Goal: Information Seeking & Learning: Find specific fact

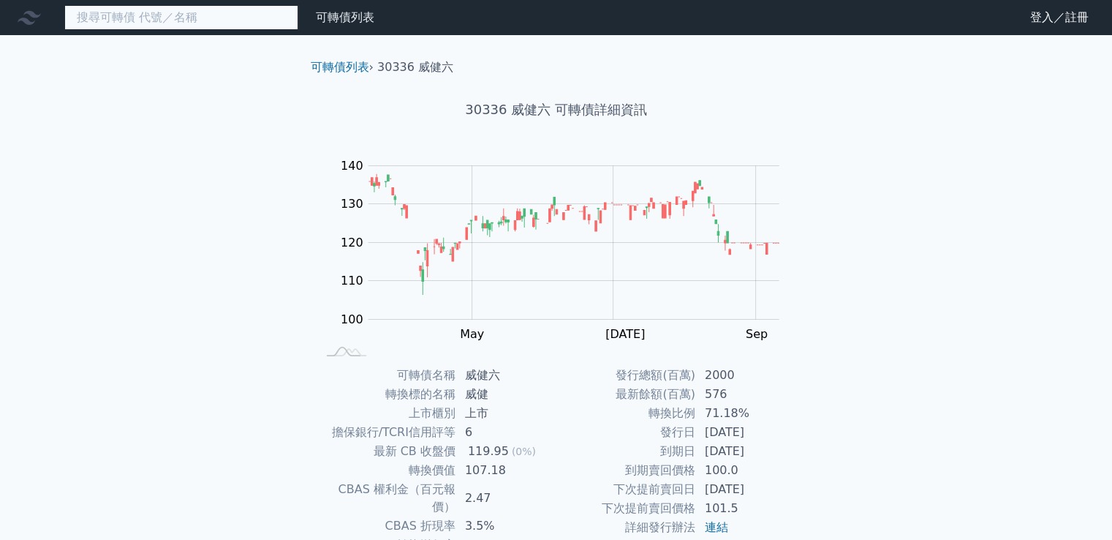
click at [187, 15] on input at bounding box center [181, 17] width 234 height 25
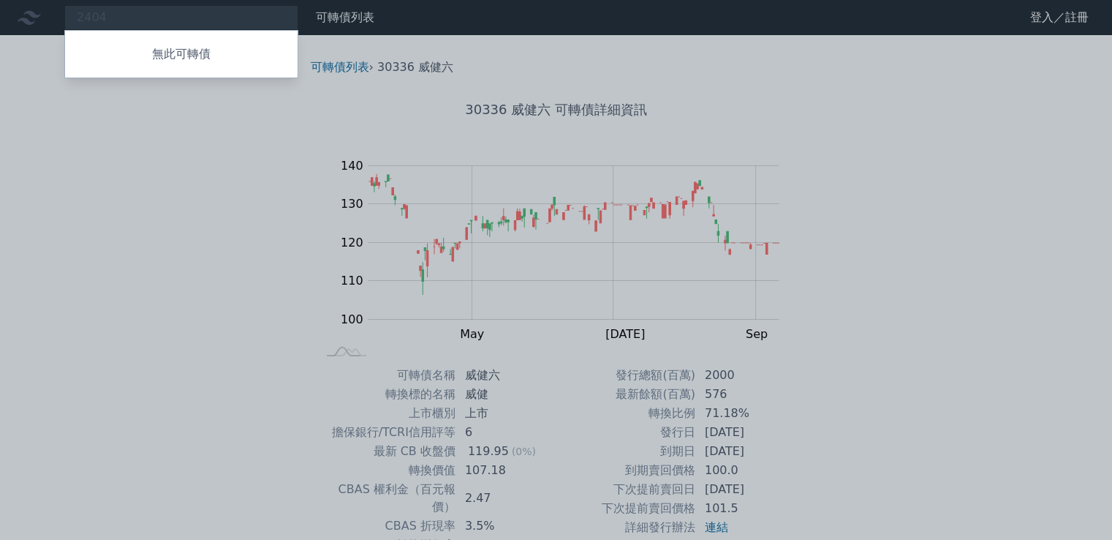
click at [190, 18] on div at bounding box center [556, 270] width 1112 height 540
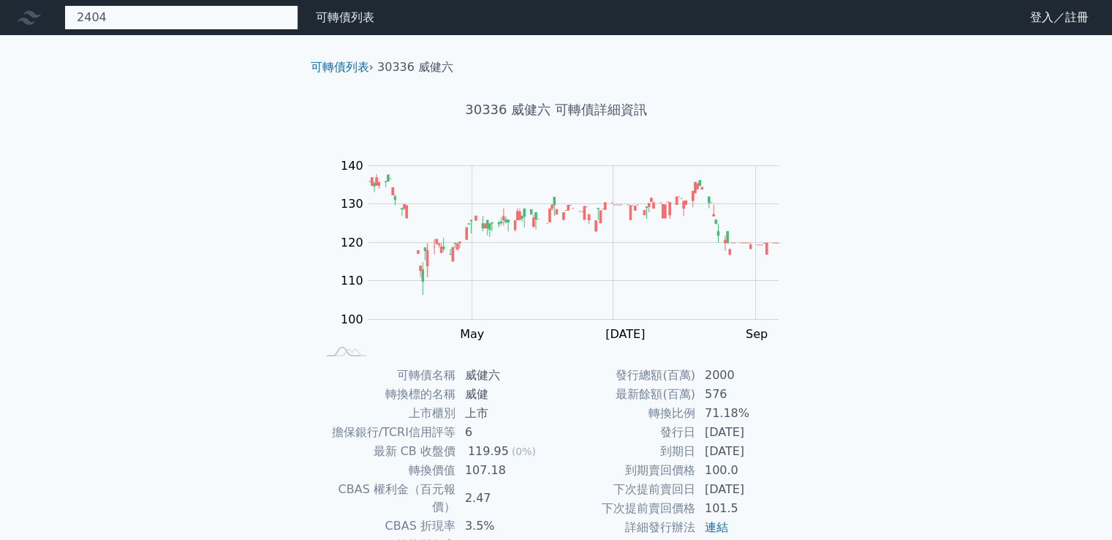
click at [197, 18] on div "2404 無此可轉債" at bounding box center [181, 17] width 234 height 25
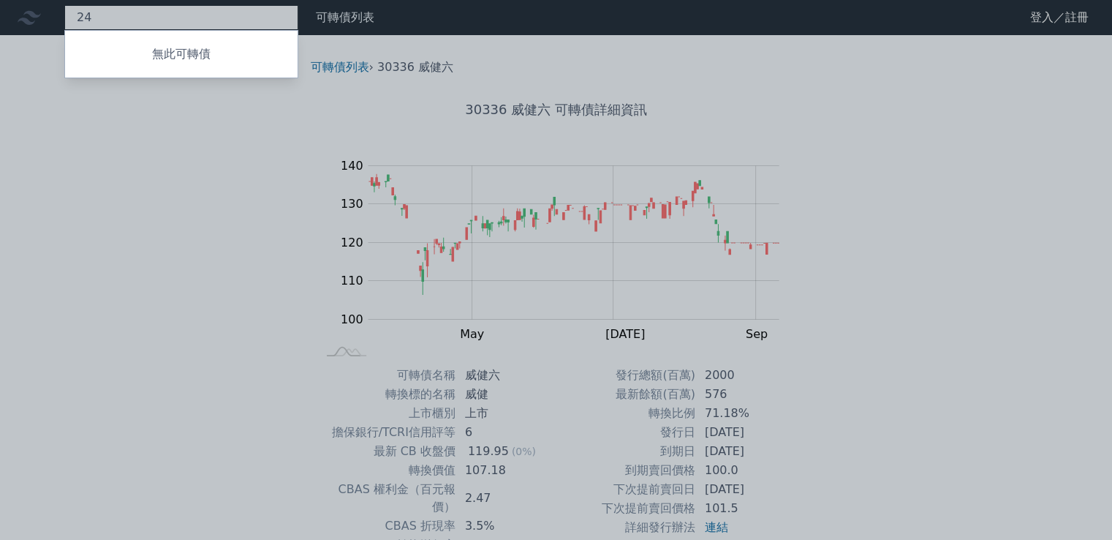
type input "2"
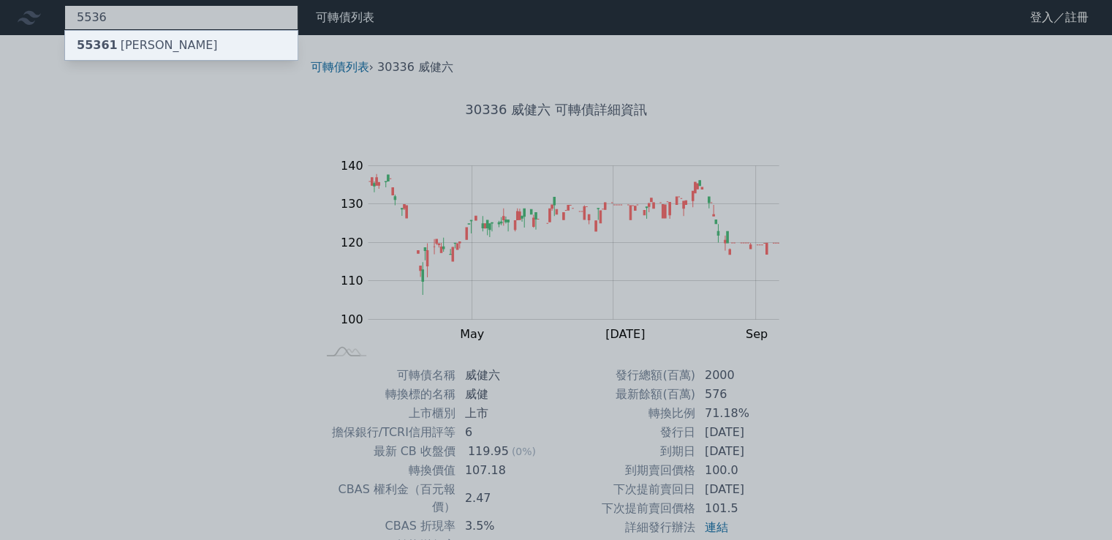
type input "5536"
click at [140, 49] on div "55361 [PERSON_NAME]" at bounding box center [147, 46] width 141 height 18
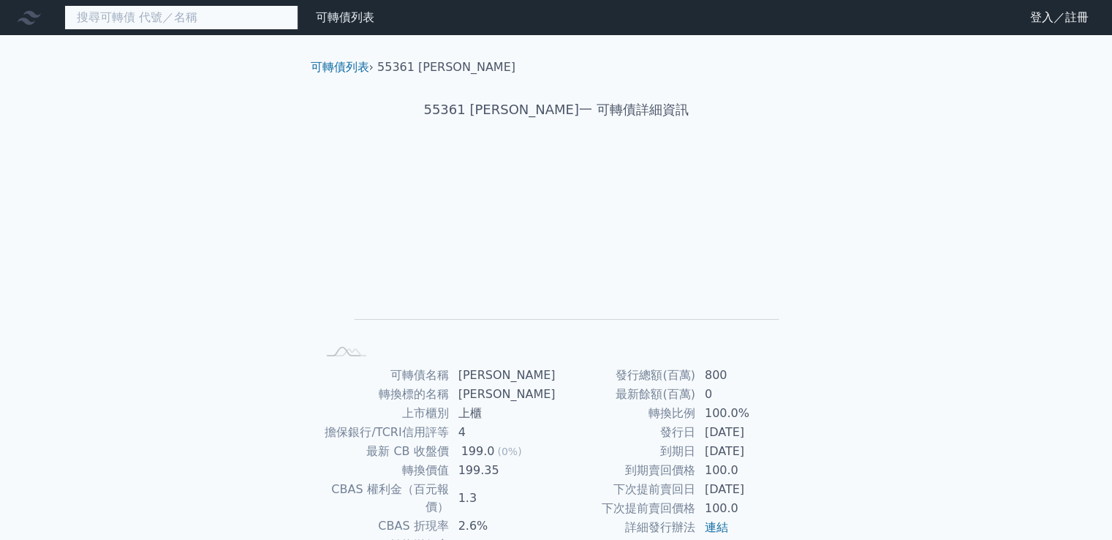
click at [178, 18] on input at bounding box center [181, 17] width 234 height 25
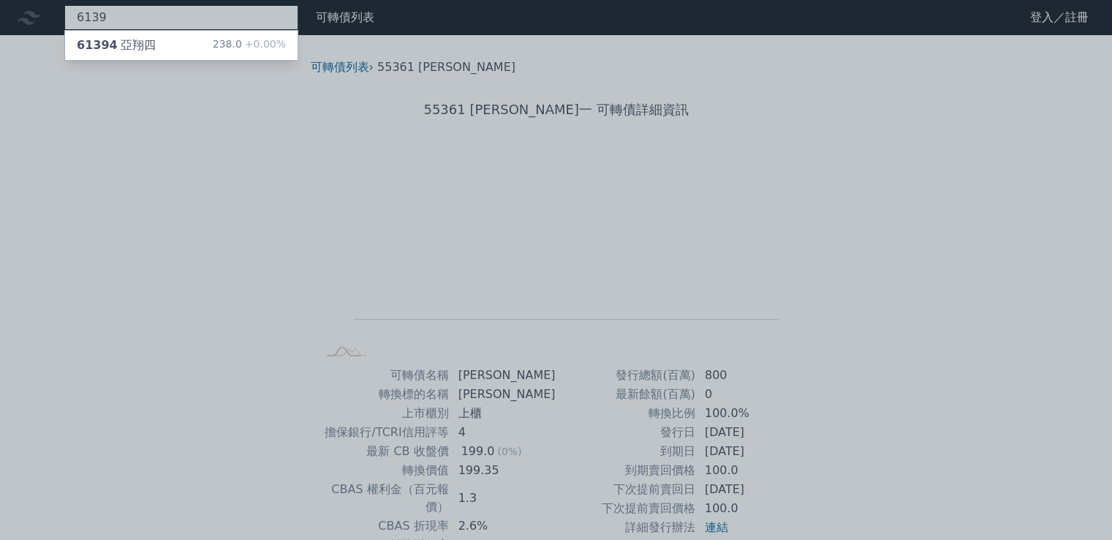
type input "6139"
click at [112, 255] on div at bounding box center [556, 270] width 1112 height 540
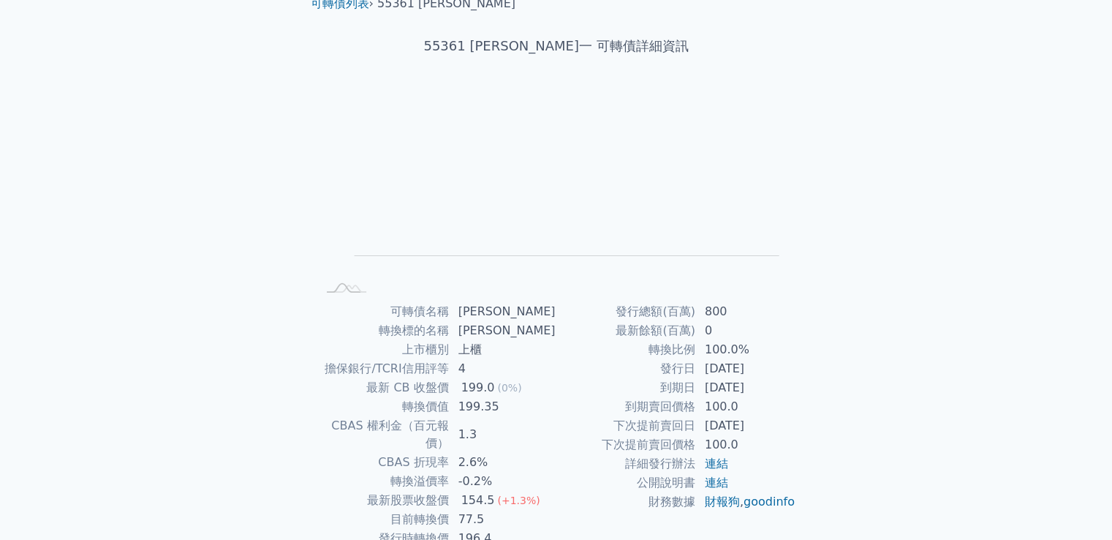
scroll to position [137, 0]
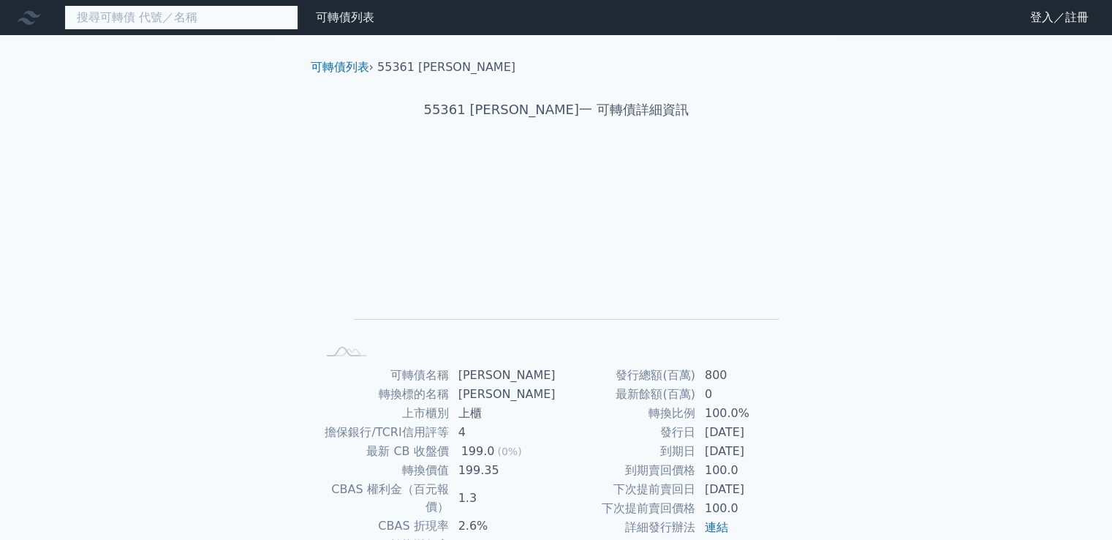
click at [184, 23] on input at bounding box center [181, 17] width 234 height 25
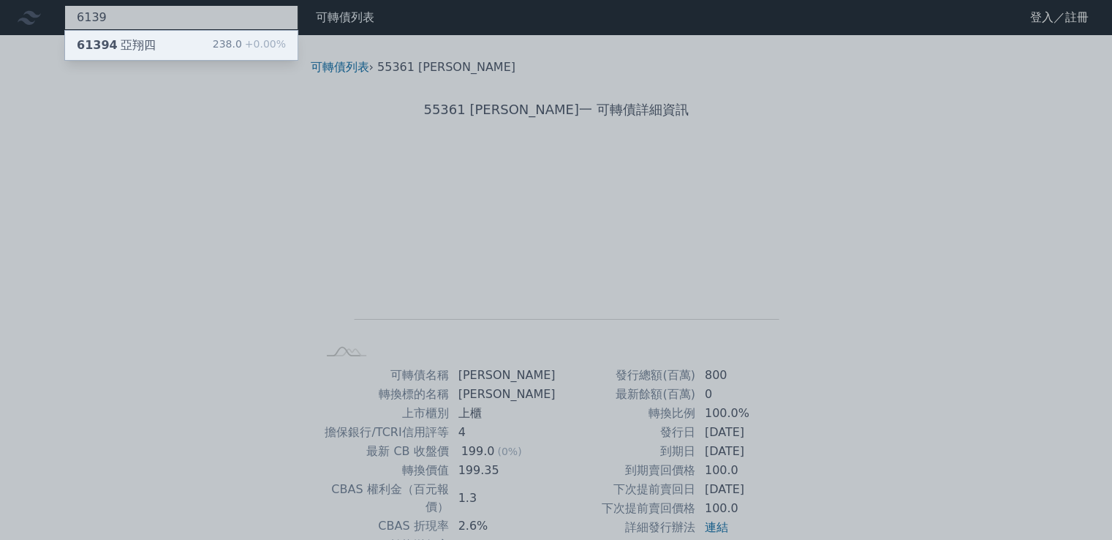
type input "6139"
click at [102, 44] on span "61394" at bounding box center [97, 45] width 41 height 14
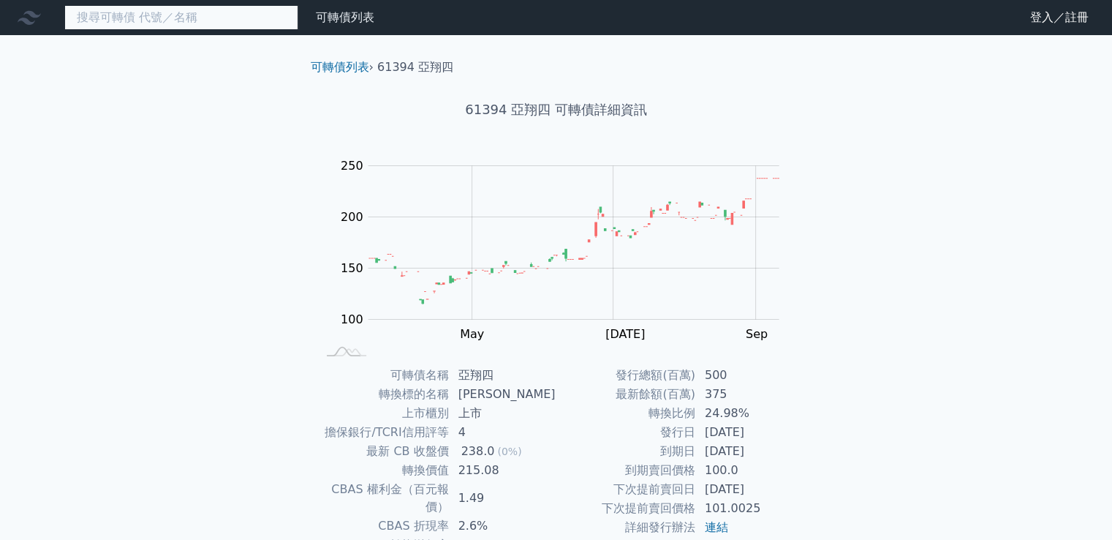
click at [129, 21] on input at bounding box center [181, 17] width 234 height 25
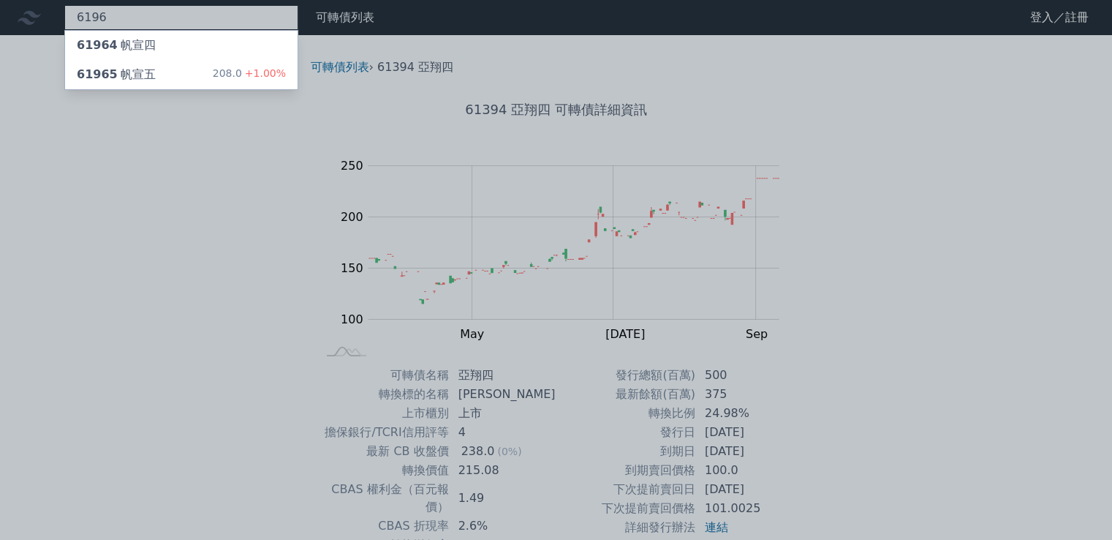
type input "6196"
click at [77, 277] on div at bounding box center [556, 270] width 1112 height 540
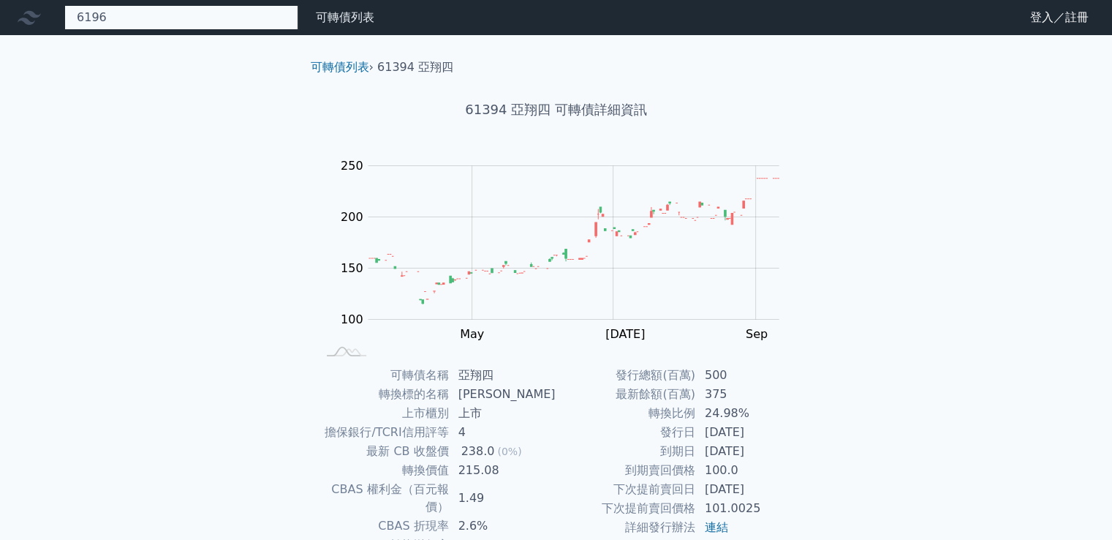
click at [186, 22] on div "6196 61964 帆宣四 61965 帆宣五 208.0 +1.00%" at bounding box center [181, 17] width 234 height 25
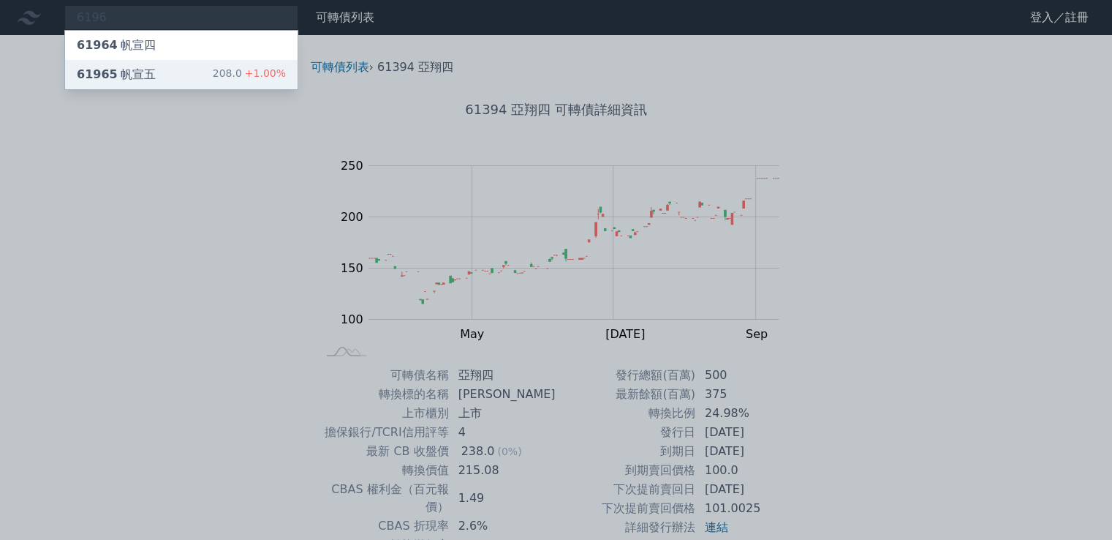
click at [136, 77] on div "61965 帆宣五" at bounding box center [116, 75] width 79 height 18
click at [137, 72] on div "61965 帆宣五" at bounding box center [116, 75] width 79 height 18
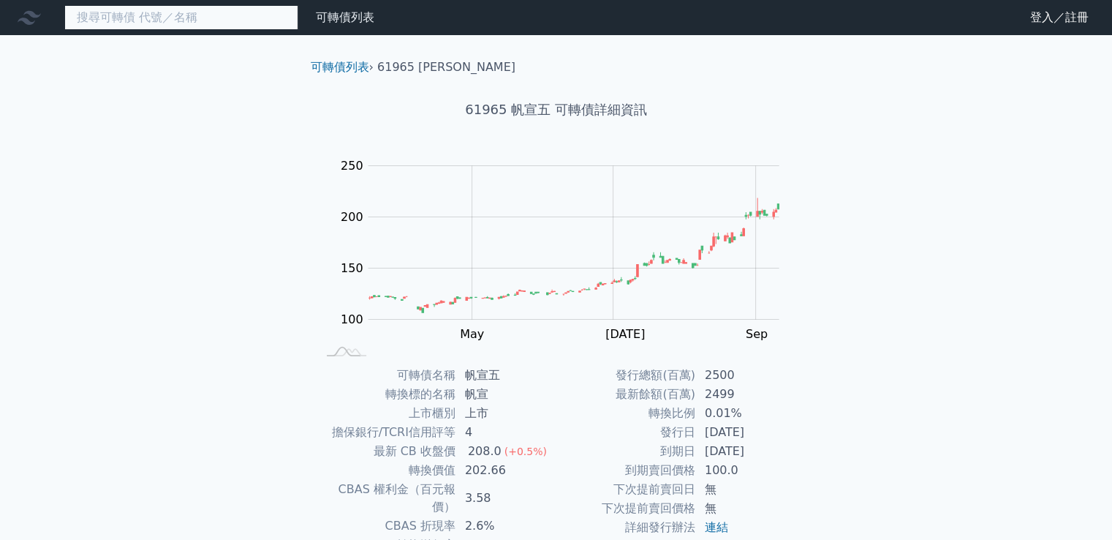
click at [146, 18] on input at bounding box center [181, 17] width 234 height 25
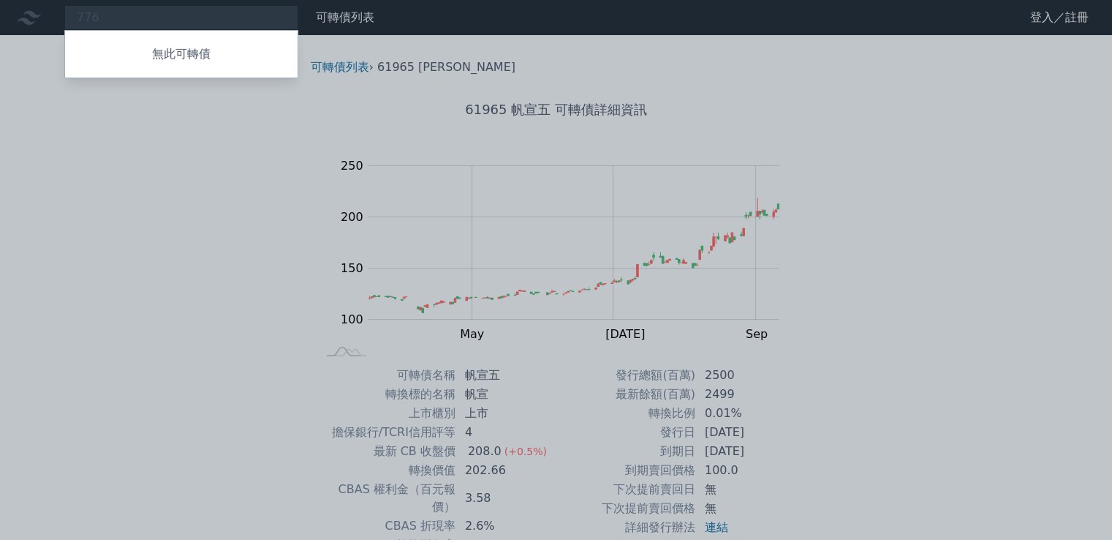
click at [198, 22] on div at bounding box center [556, 270] width 1112 height 540
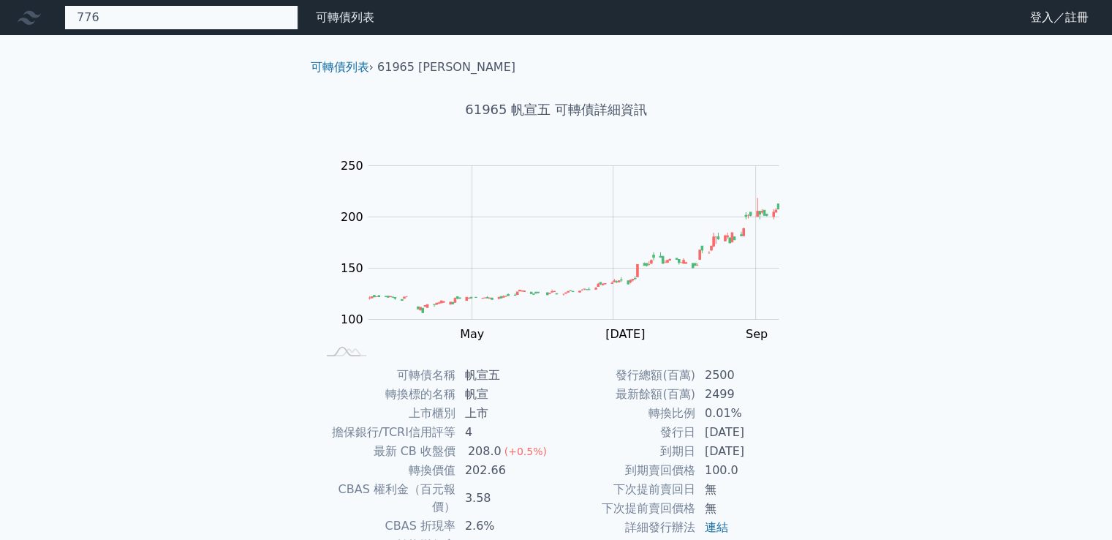
click at [201, 20] on div "776 無此可轉債" at bounding box center [181, 17] width 234 height 25
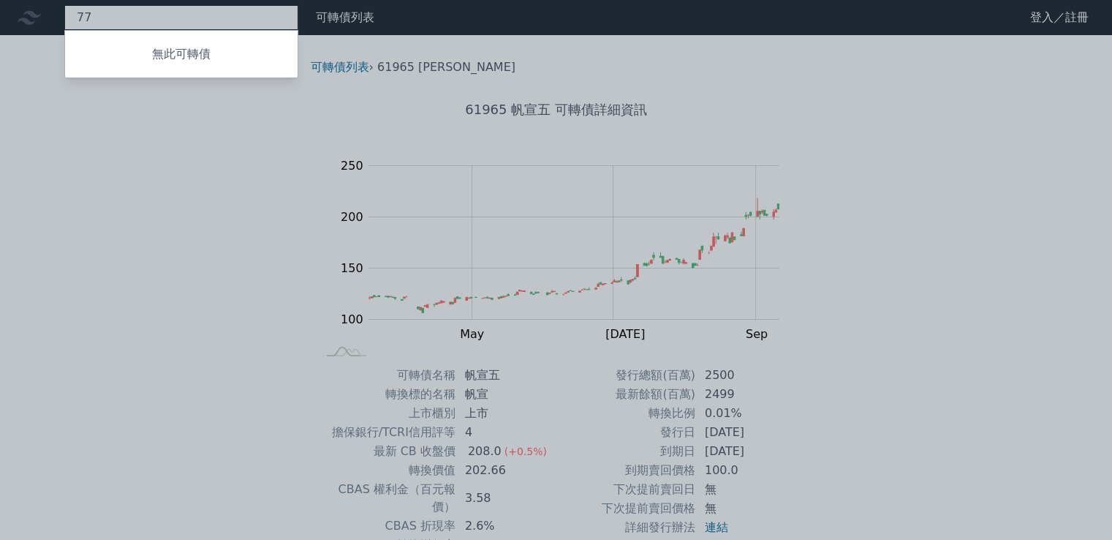
type input "7"
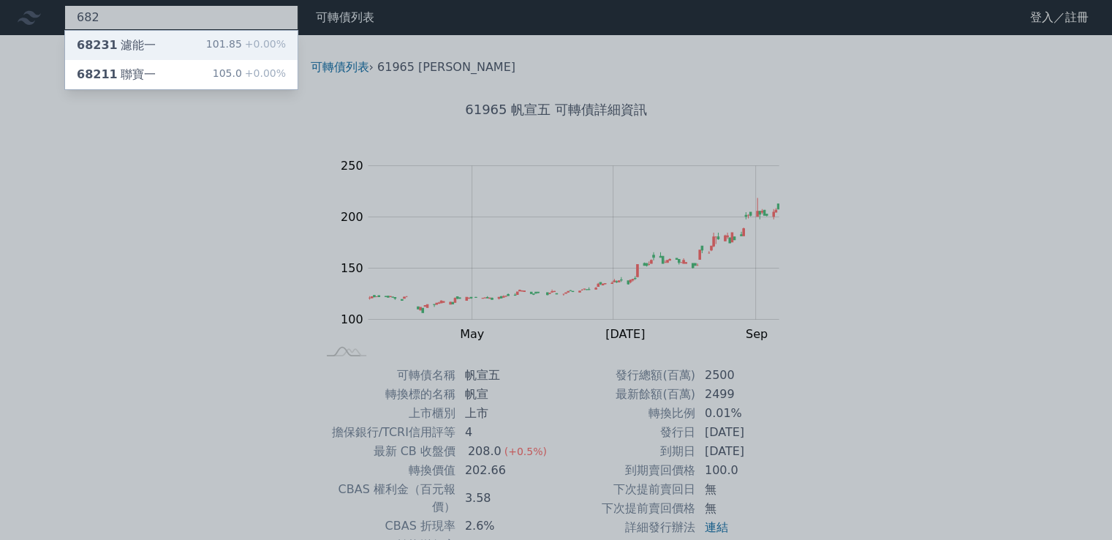
type input "682"
click at [112, 48] on div "68231 濾能一" at bounding box center [116, 46] width 79 height 18
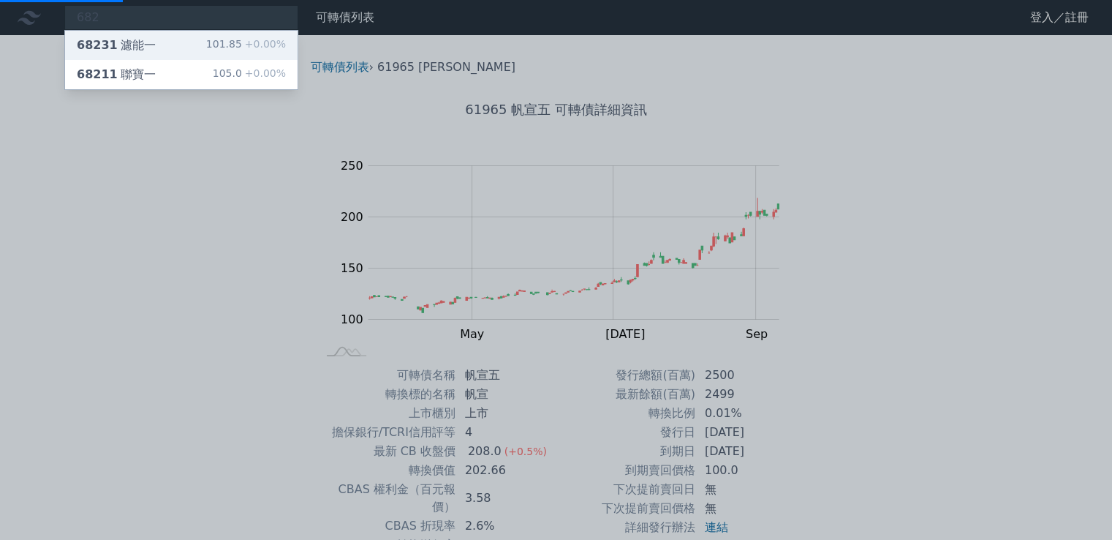
click at [123, 48] on div "68231 濾能一" at bounding box center [116, 46] width 79 height 18
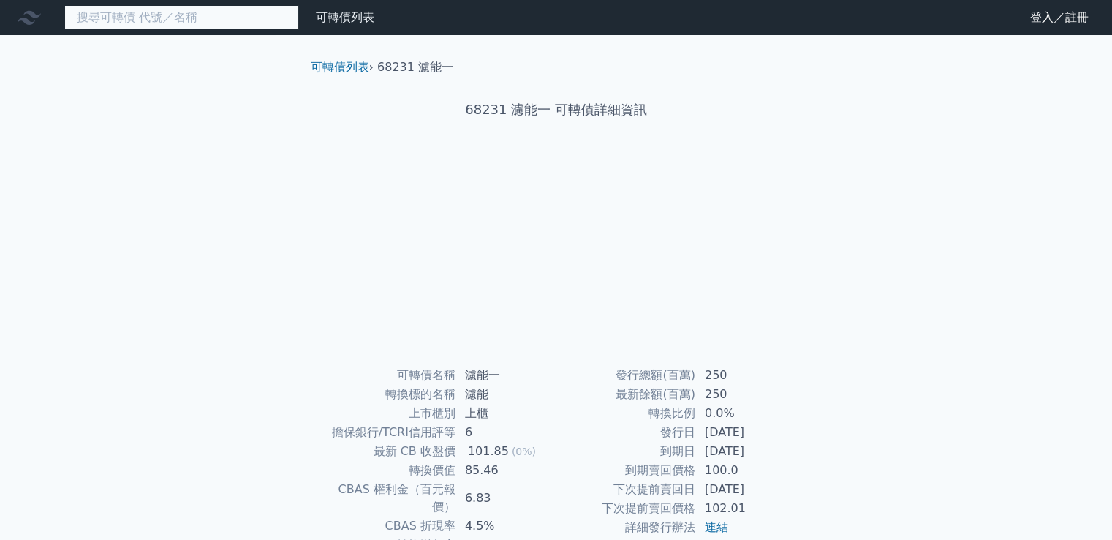
click at [119, 21] on input at bounding box center [181, 17] width 234 height 25
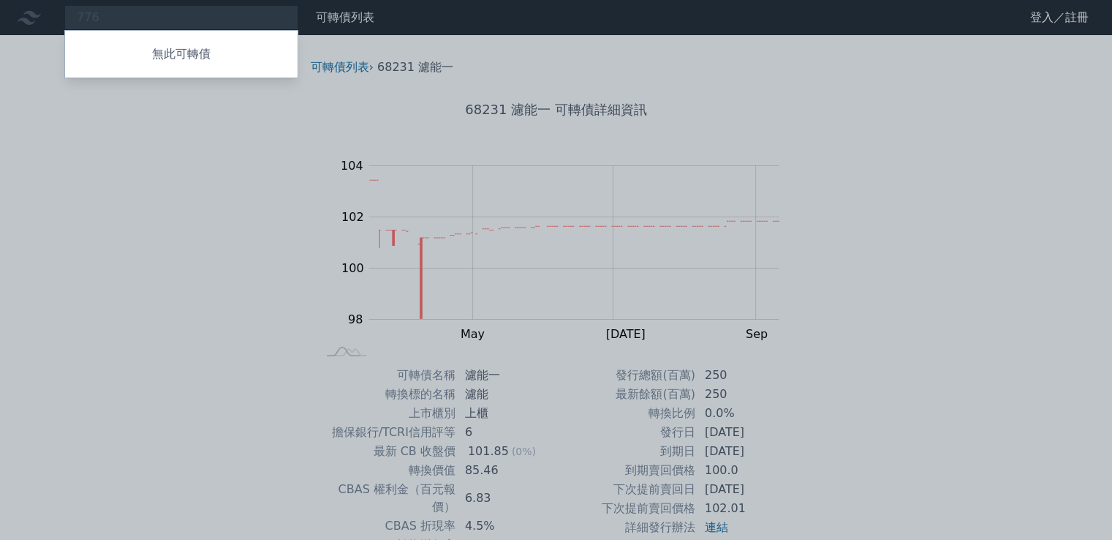
click at [186, 323] on div at bounding box center [556, 270] width 1112 height 540
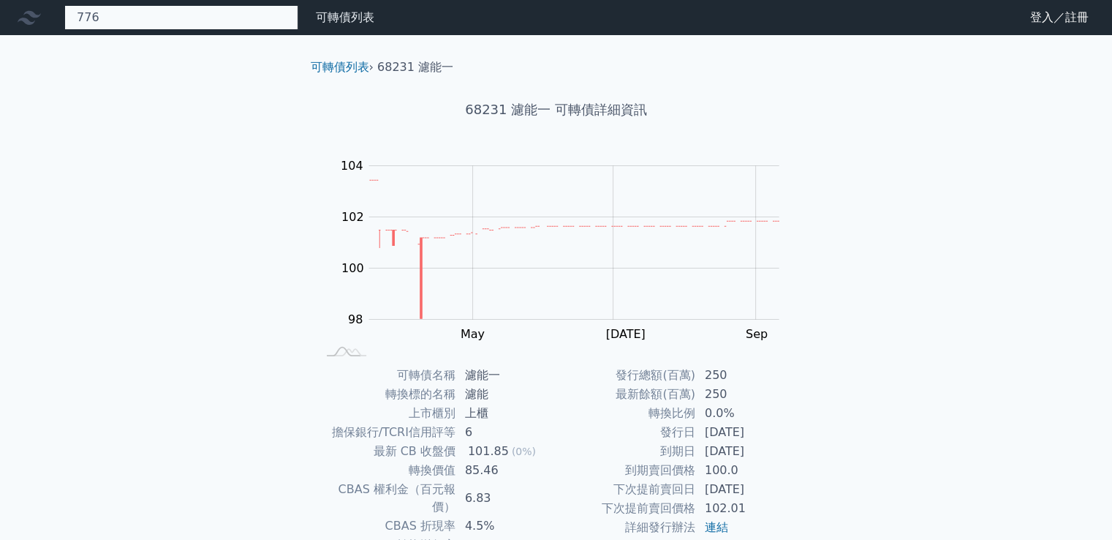
click at [222, 12] on div "776 無此可轉債" at bounding box center [181, 17] width 234 height 25
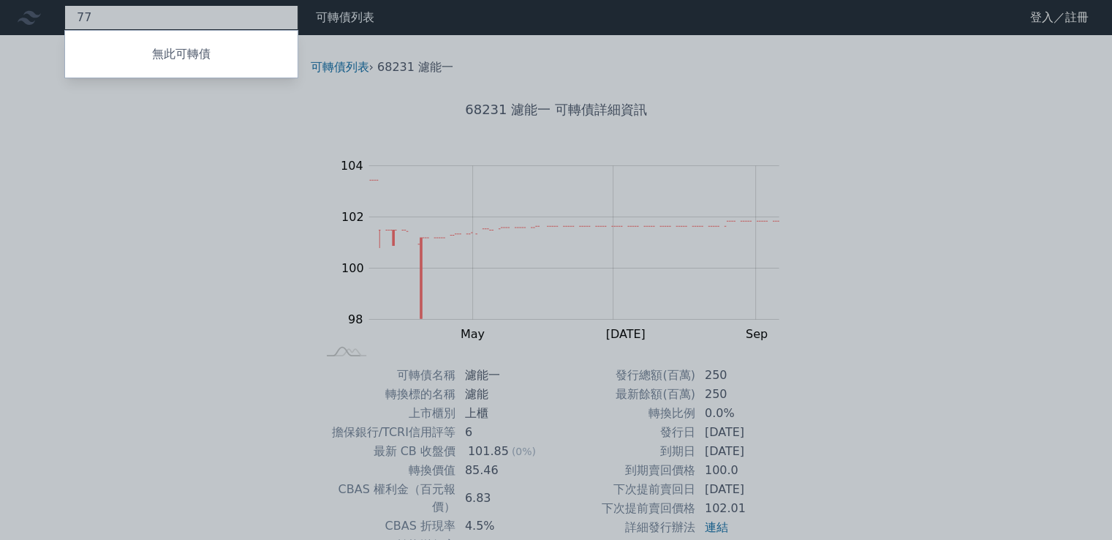
type input "7"
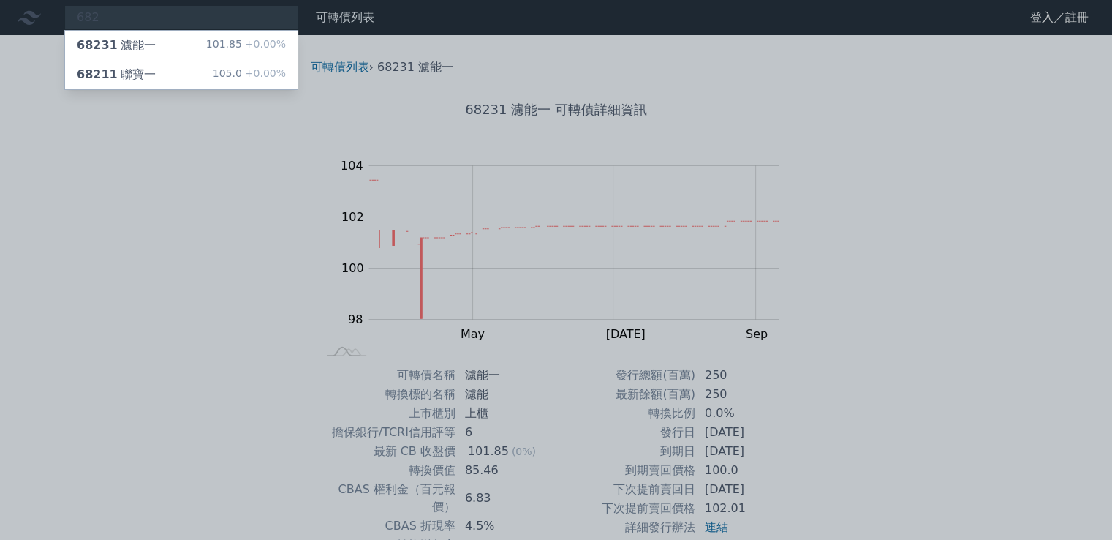
click at [187, 15] on div at bounding box center [556, 270] width 1112 height 540
click at [187, 15] on div "682 68231 濾能一 101.85 +0.00% 68211 聯寶一 105.0 +0.00%" at bounding box center [181, 17] width 234 height 25
type input "6"
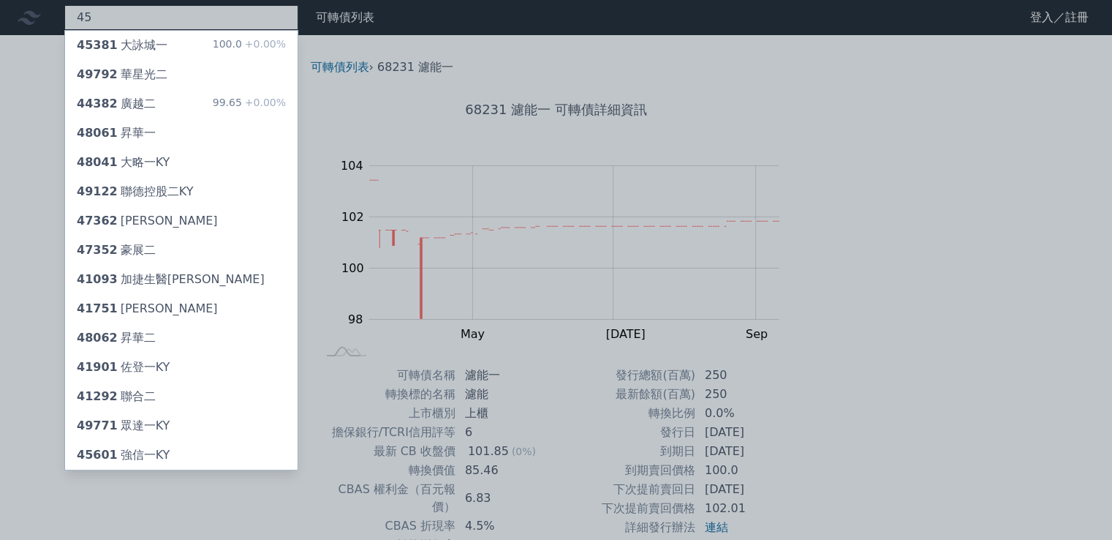
type input "4"
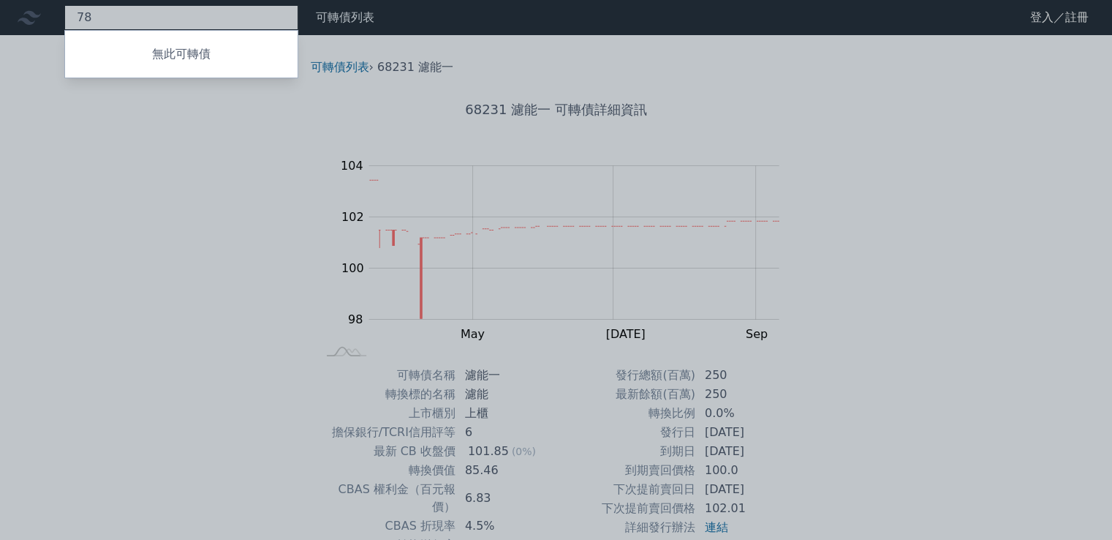
type input "7"
type input "6"
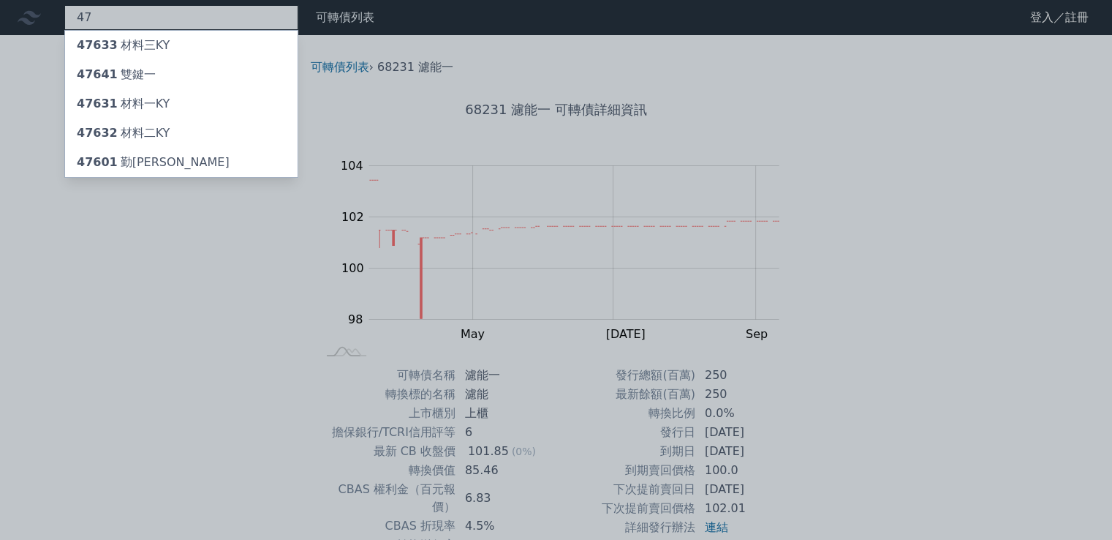
type input "4"
type input "666"
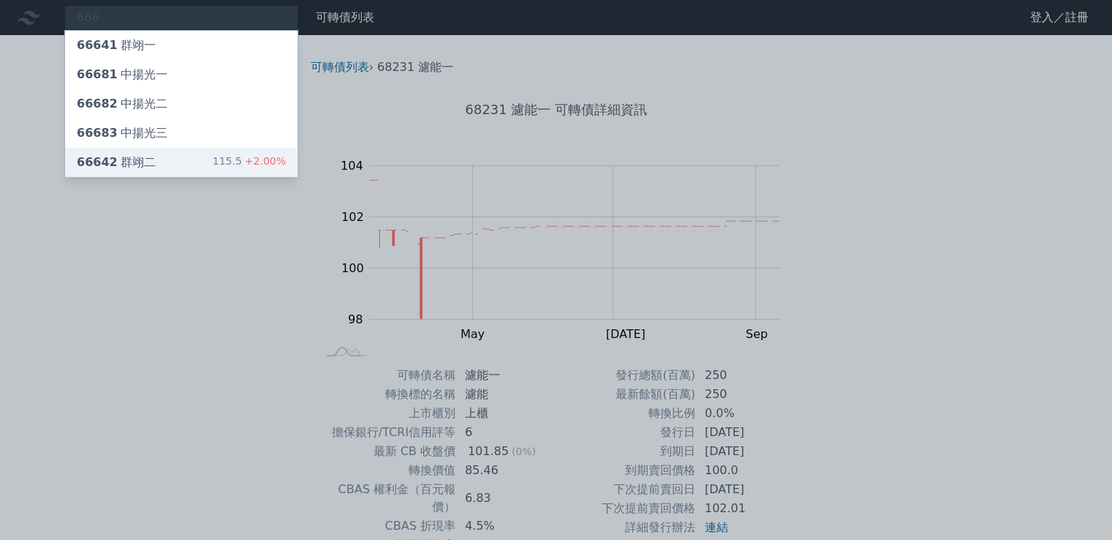
click at [116, 159] on div "66642 群翊二" at bounding box center [116, 163] width 79 height 18
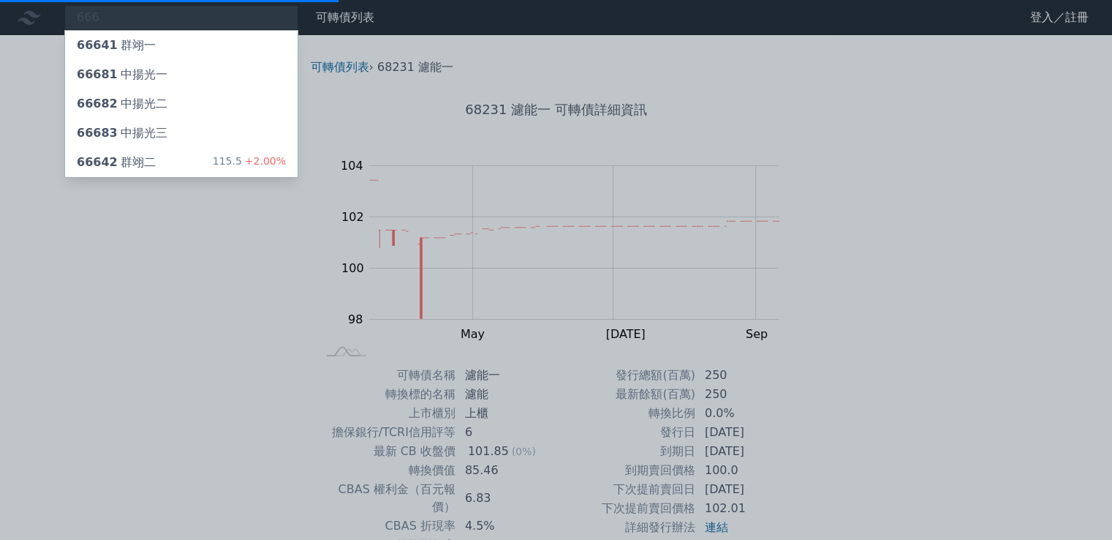
click at [161, 356] on div at bounding box center [556, 270] width 1112 height 540
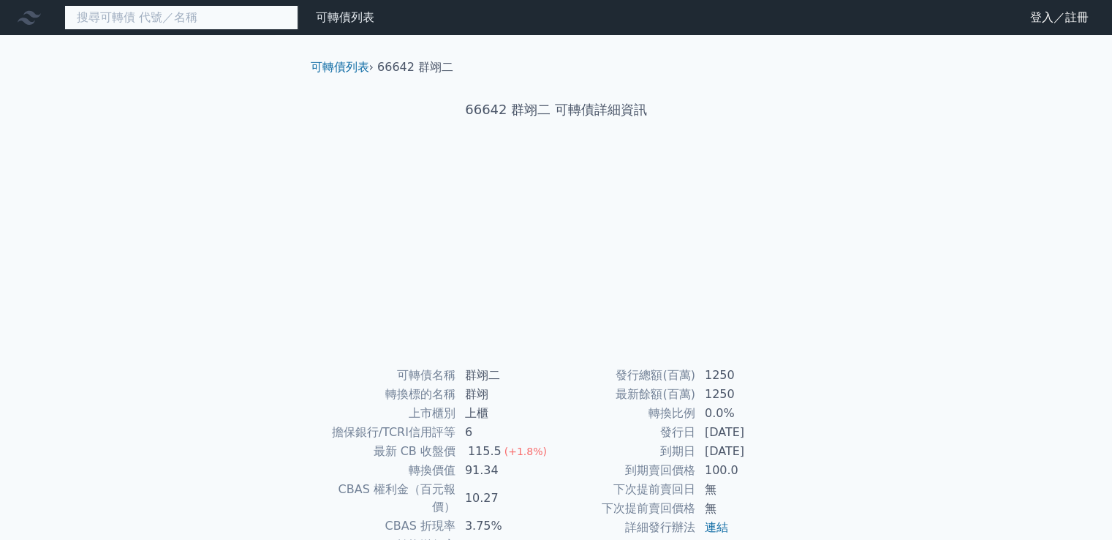
click at [132, 20] on input at bounding box center [181, 17] width 234 height 25
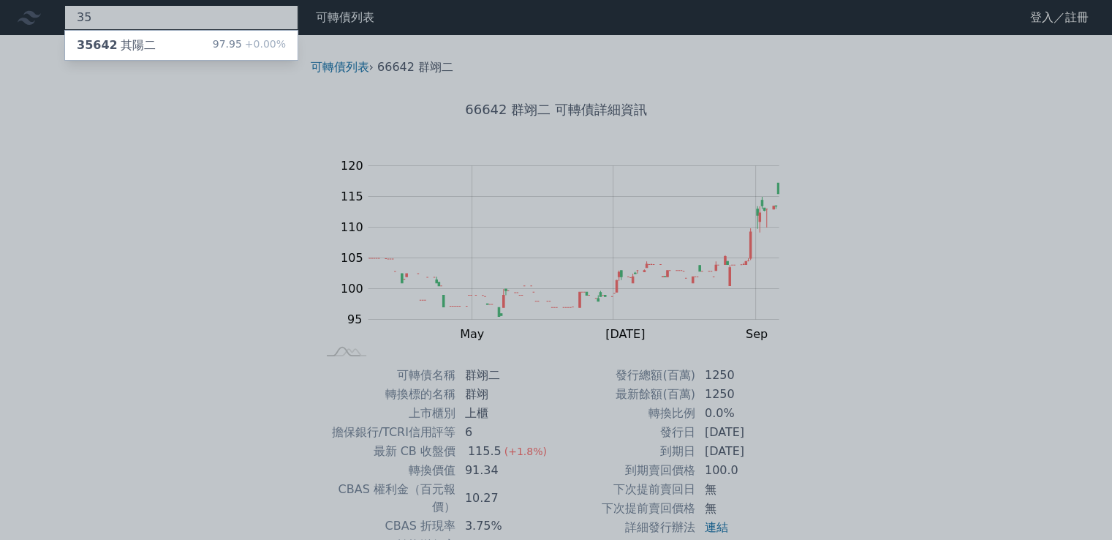
type input "3"
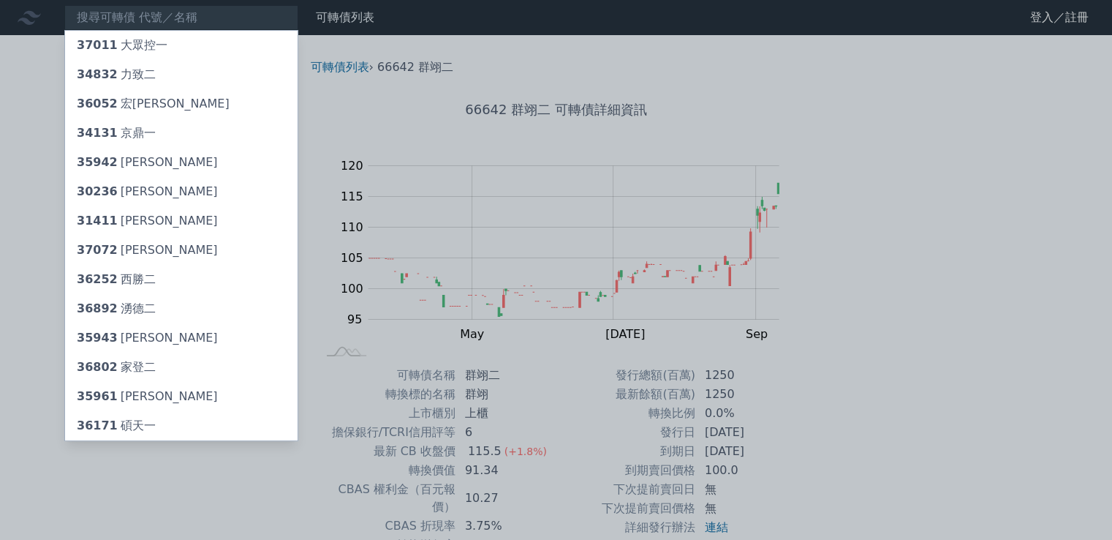
click at [257, 10] on div at bounding box center [556, 270] width 1112 height 540
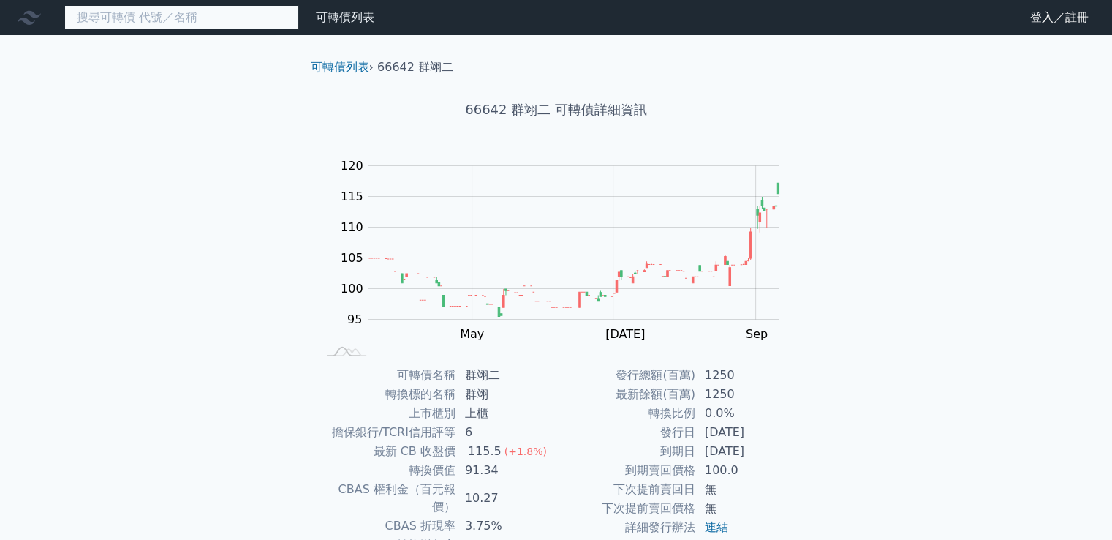
click at [227, 18] on input at bounding box center [181, 17] width 234 height 25
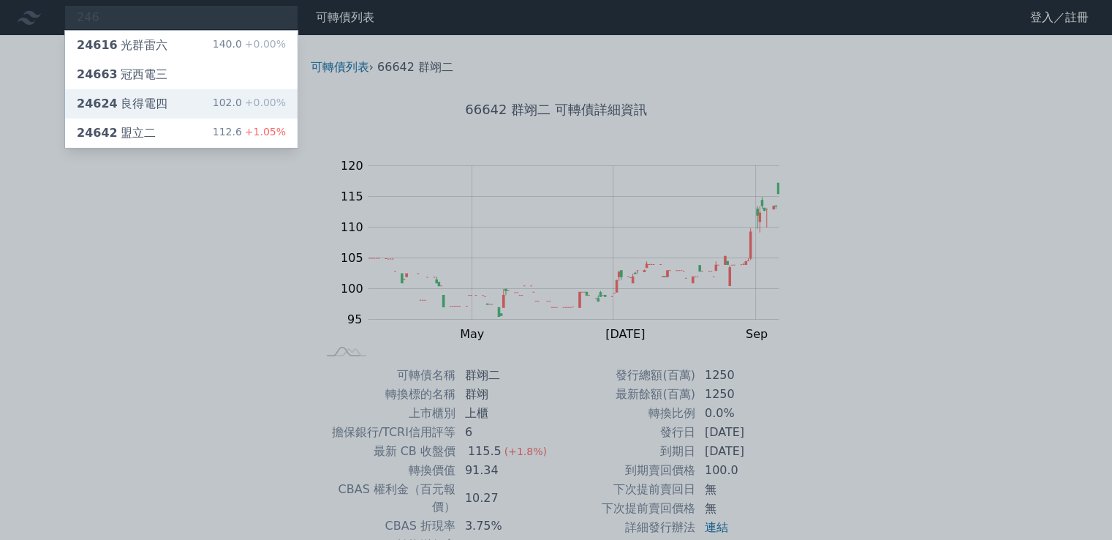
click at [137, 100] on div "24624 良得電四" at bounding box center [122, 104] width 91 height 18
click at [88, 207] on div at bounding box center [556, 270] width 1112 height 540
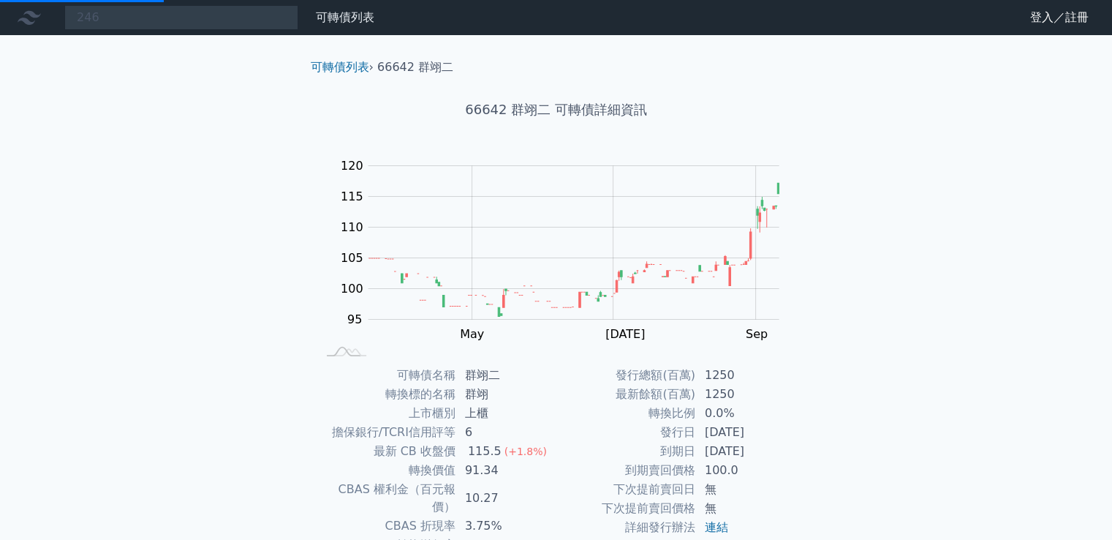
click at [159, 31] on nav "246 24616 光群雷六 140.0 +0.00% 24663 冠西電三 24624 良得電四 102.0 +0.00% 24642 盟立二 112.6 …" at bounding box center [556, 17] width 1112 height 35
click at [162, 18] on div "246 24616 光群雷六 140.0 +0.00% 24663 冠西電三 24624 良得電四 102.0 +0.00% 24642 盟立二 112.6 …" at bounding box center [181, 17] width 234 height 25
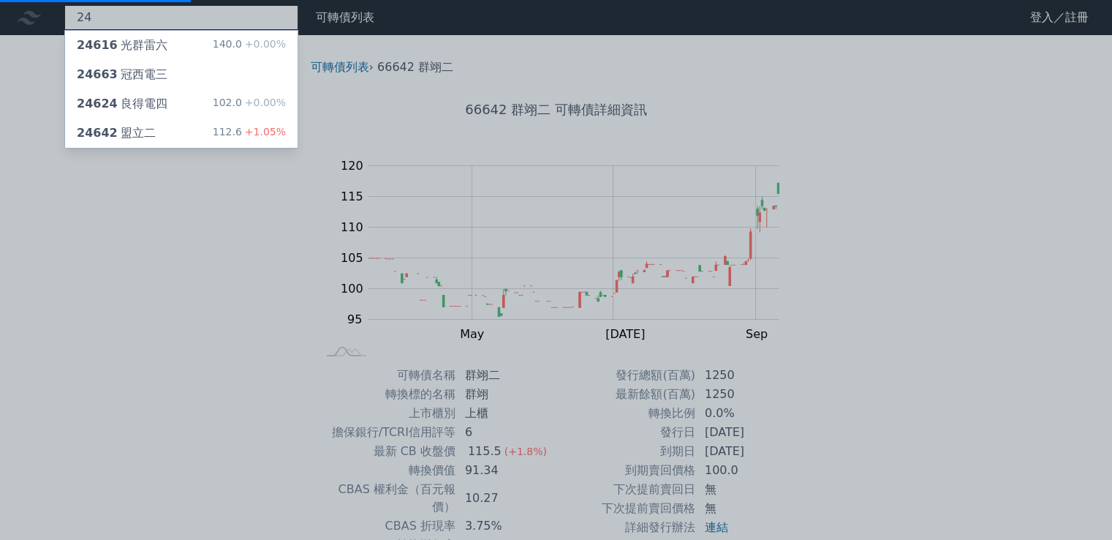
type input "2"
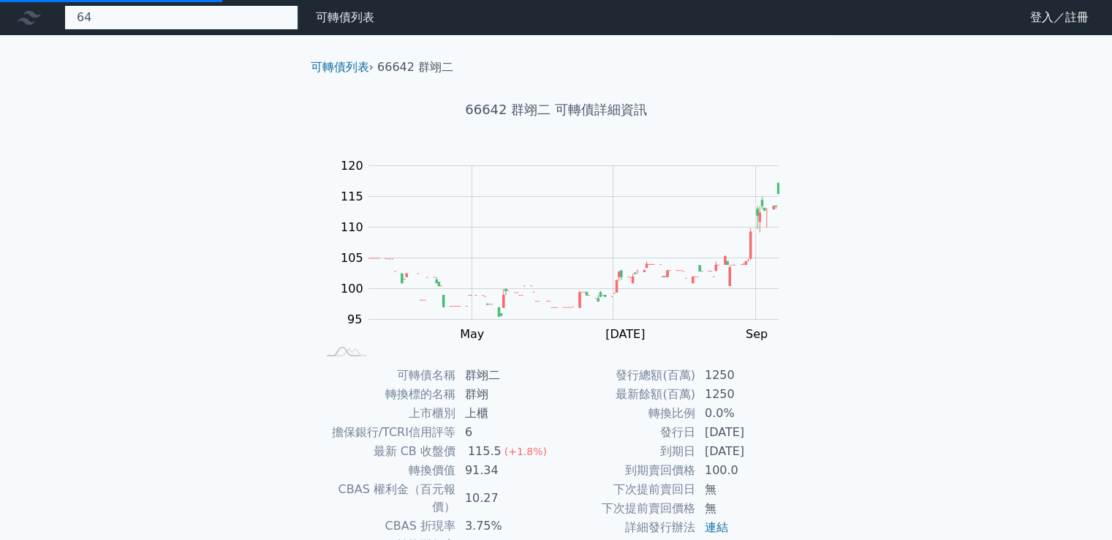
type input "643"
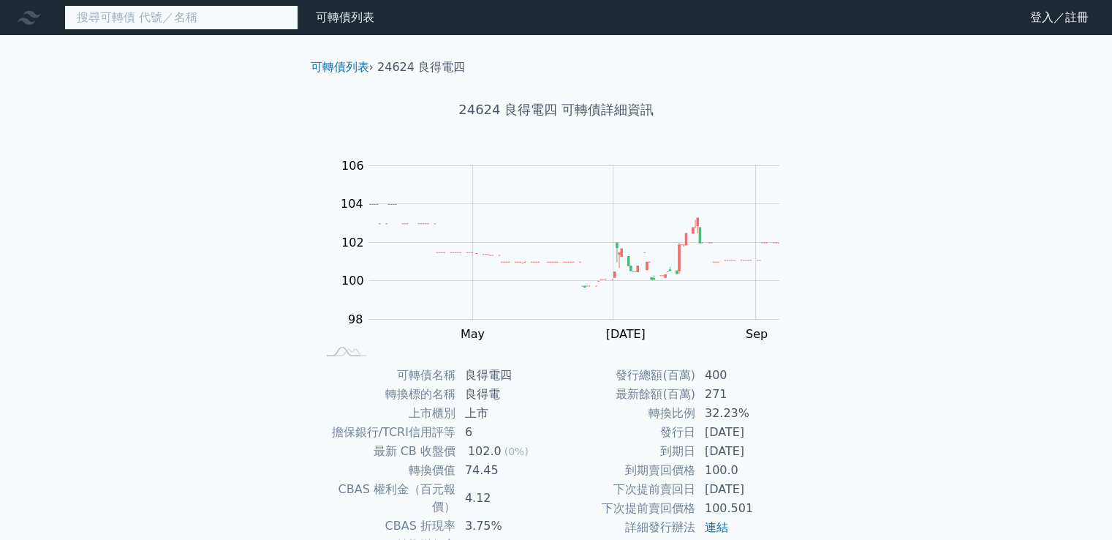
click at [186, 15] on input at bounding box center [181, 17] width 234 height 25
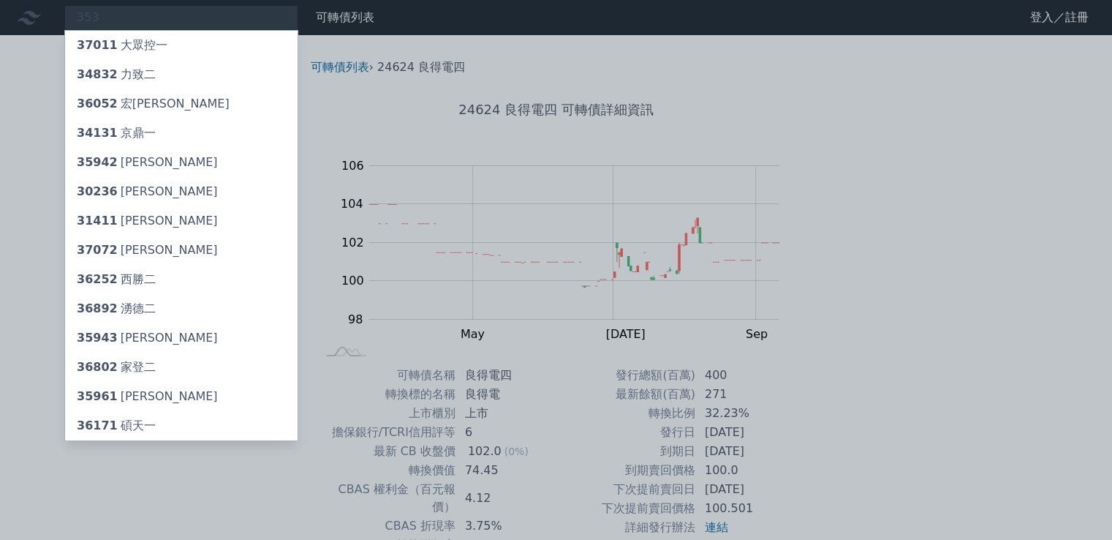
click at [162, 12] on div at bounding box center [556, 270] width 1112 height 540
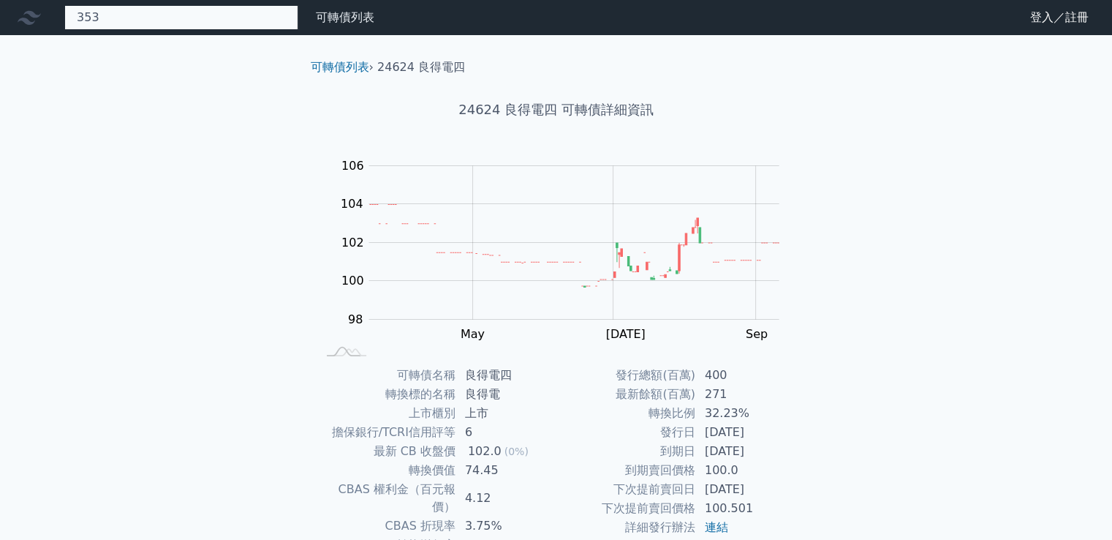
click at [164, 21] on div "353 37011 大眾控一 34832 力致二 36052 宏致二 34131 京鼎一 35942 磐儀二 30236 信邦六 31411 晶宏一 3707…" at bounding box center [181, 17] width 234 height 25
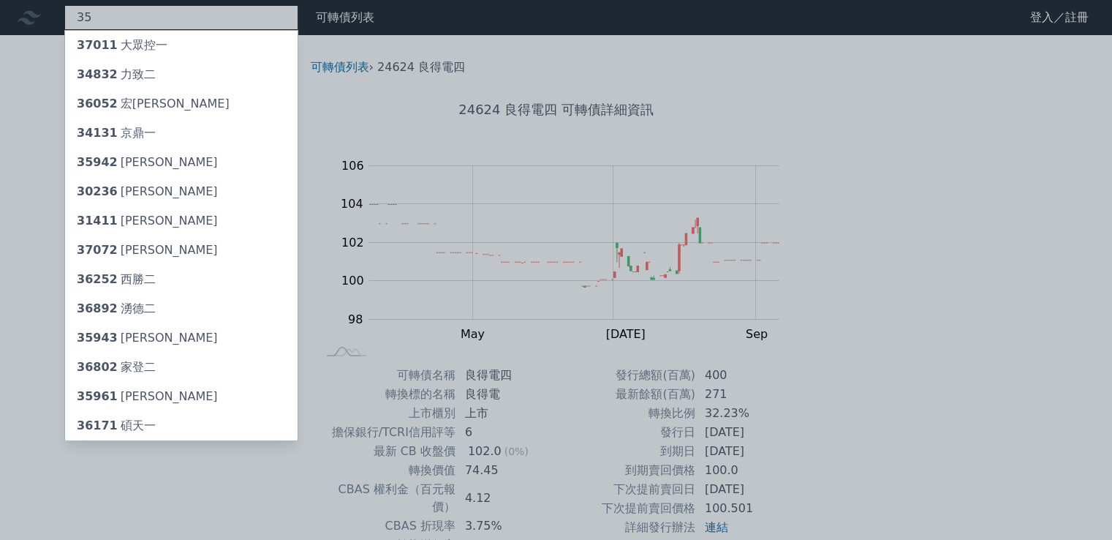
type input "3"
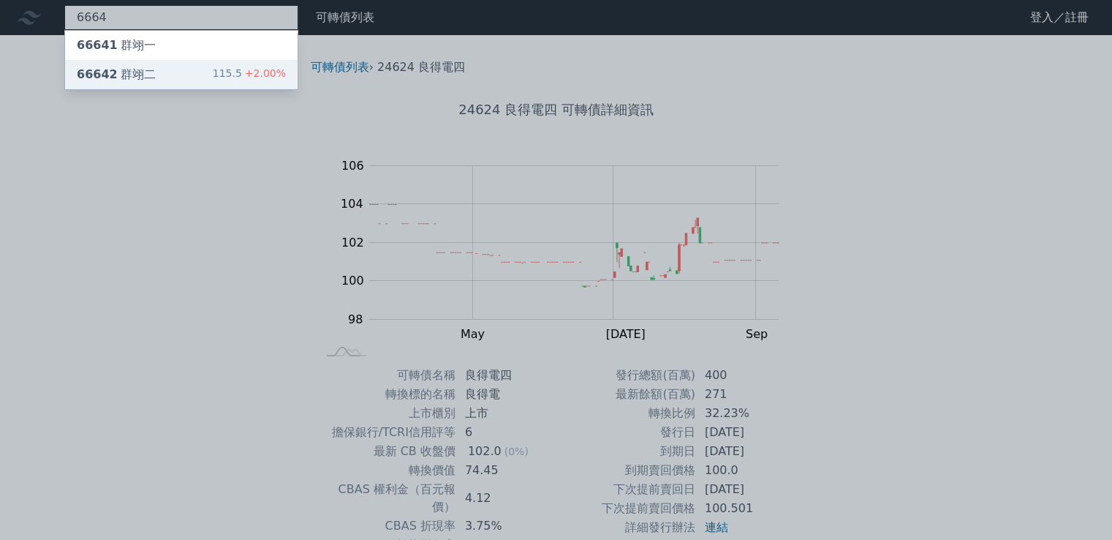
type input "6664"
click at [136, 75] on div "66642 群翊二" at bounding box center [116, 75] width 79 height 18
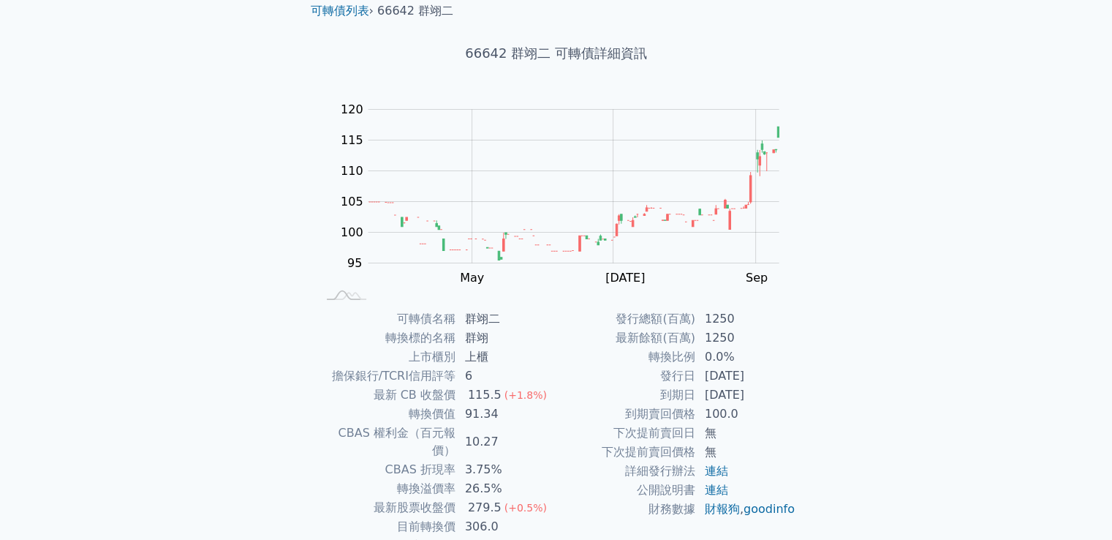
scroll to position [137, 0]
